Goal: Task Accomplishment & Management: Manage account settings

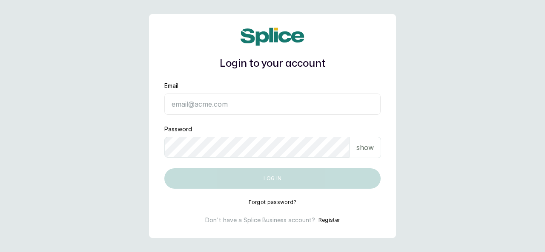
type input "[EMAIL_ADDRESS][DOMAIN_NAME]"
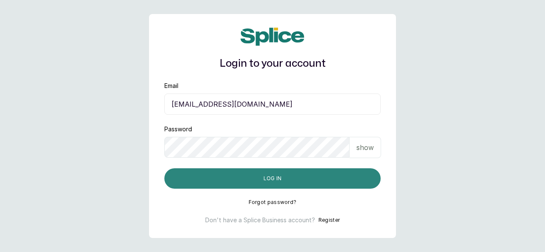
click at [333, 175] on button "Log in" at bounding box center [272, 179] width 216 height 20
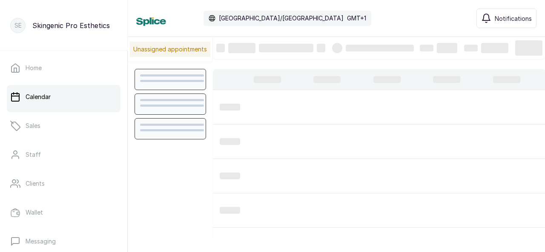
scroll to position [287, 0]
